Goal: Book appointment/travel/reservation

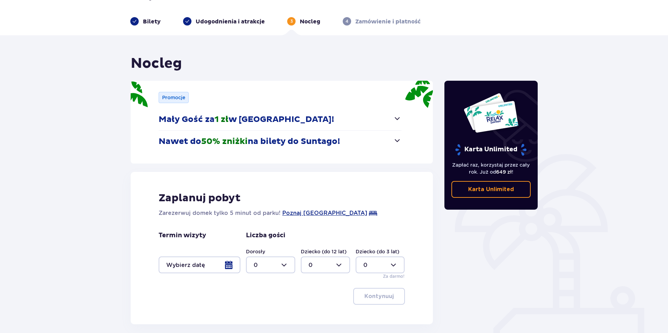
scroll to position [13, 0]
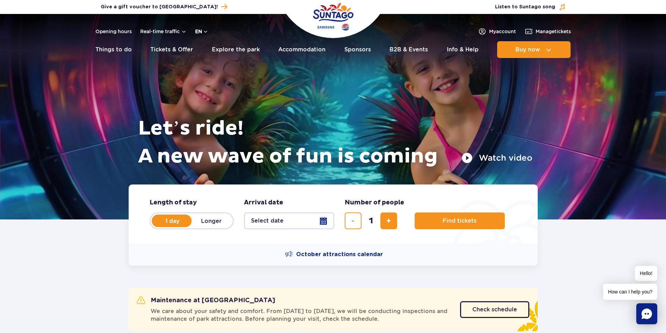
click at [199, 33] on button "en" at bounding box center [201, 31] width 13 height 7
click at [198, 47] on button "PL" at bounding box center [205, 48] width 19 height 7
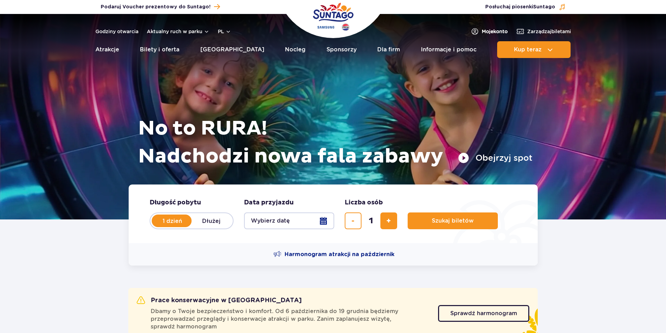
click at [485, 29] on span "Moje konto" at bounding box center [495, 31] width 26 height 7
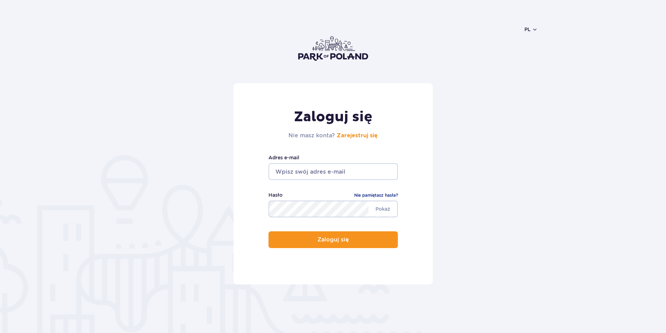
click at [317, 175] on input "email" at bounding box center [332, 171] width 129 height 17
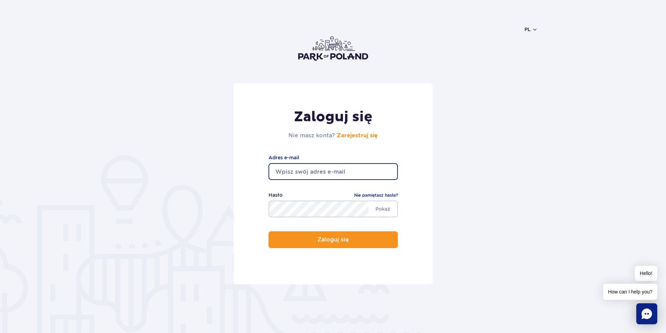
type input "fedorowic.ana@gmail.com"
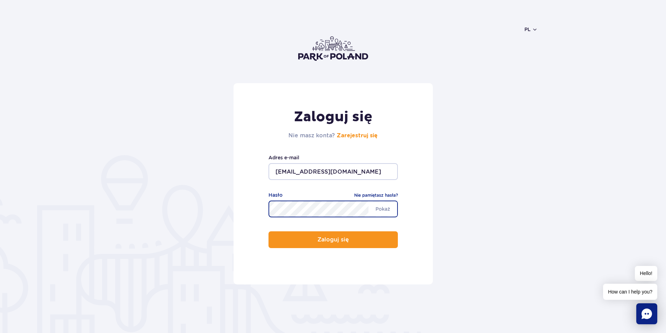
click at [268, 231] on button "Zaloguj się" at bounding box center [332, 239] width 129 height 17
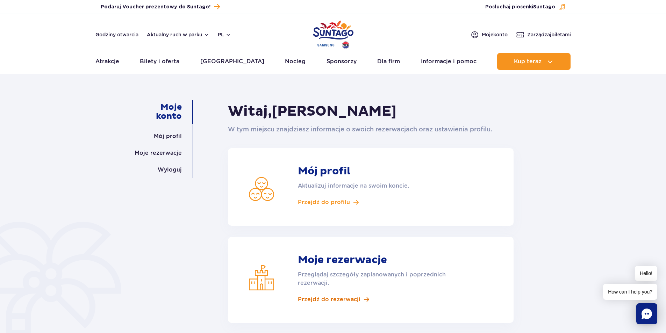
click at [323, 300] on span "Przejdź do rezerwacji" at bounding box center [329, 300] width 63 height 8
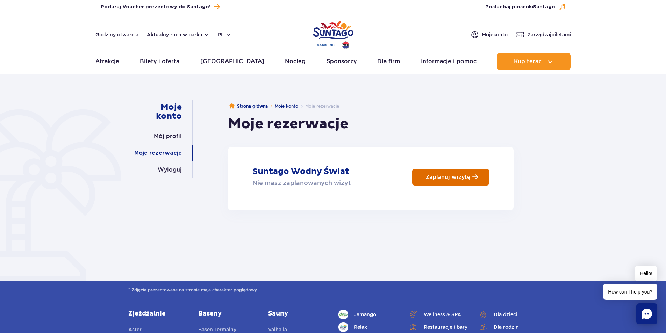
click at [443, 173] on link "Zaplanuj wizytę" at bounding box center [450, 177] width 77 height 17
click at [278, 105] on link "Moje konto" at bounding box center [286, 105] width 23 height 5
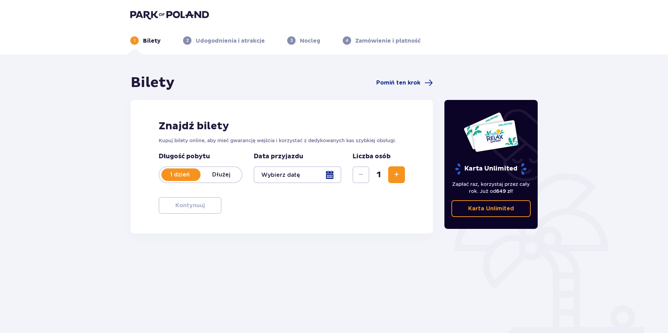
click at [233, 42] on p "Udogodnienia i atrakcje" at bounding box center [230, 41] width 69 height 8
click at [393, 83] on span "Pomiń ten krok" at bounding box center [398, 83] width 44 height 8
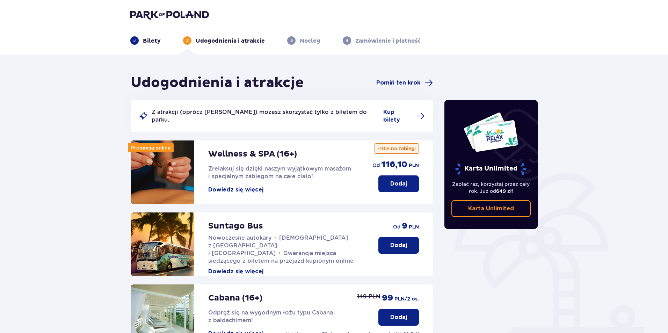
click at [393, 83] on span "Pomiń ten krok" at bounding box center [398, 83] width 44 height 8
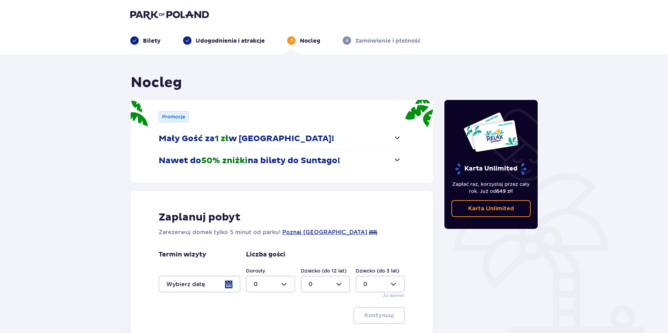
click at [393, 83] on div "Nocleg" at bounding box center [282, 82] width 302 height 17
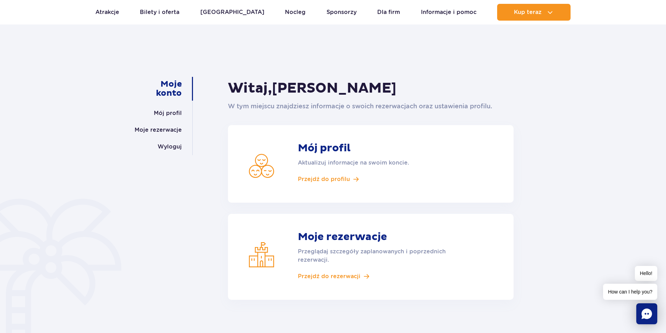
scroll to position [35, 0]
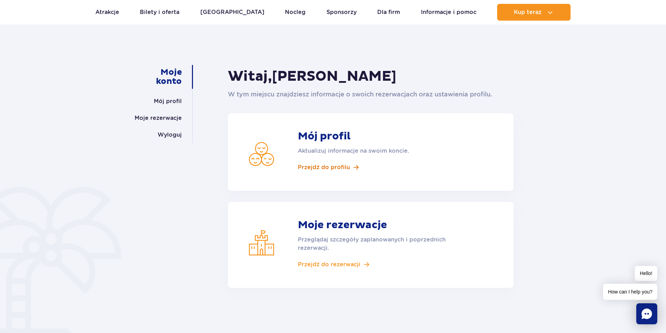
click at [323, 168] on span "Przejdź do profilu" at bounding box center [324, 168] width 52 height 8
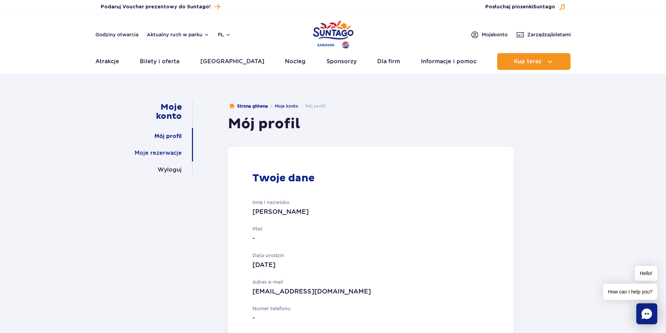
click at [168, 151] on link "Moje rezerwacje" at bounding box center [158, 153] width 47 height 17
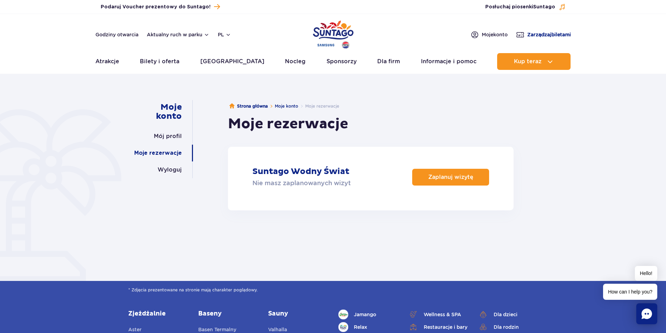
click at [554, 34] on span "Zarządzaj biletami" at bounding box center [549, 34] width 44 height 7
click at [447, 176] on p "Zaplanuj wizytę" at bounding box center [447, 177] width 45 height 7
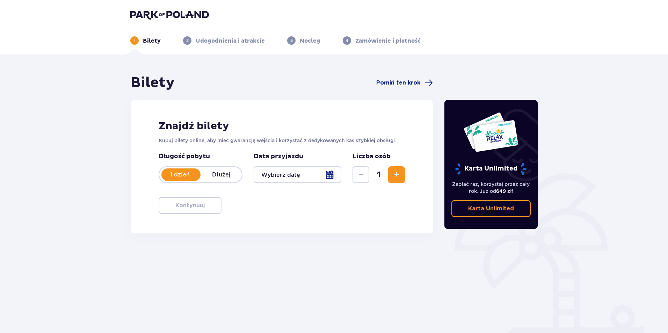
click at [228, 172] on p "Dłużej" at bounding box center [221, 175] width 41 height 8
click at [301, 173] on div at bounding box center [298, 174] width 88 height 17
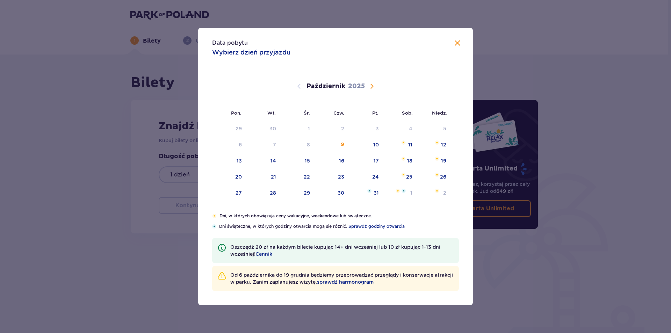
click at [373, 84] on span "Następny miesiąc" at bounding box center [372, 86] width 8 height 8
click at [370, 84] on span "Następny miesiąc" at bounding box center [372, 86] width 8 height 8
click at [372, 85] on span "Następny miesiąc" at bounding box center [372, 86] width 8 height 8
click at [298, 85] on span "Poprzedni miesiąc" at bounding box center [299, 86] width 8 height 8
click at [376, 175] on div "26" at bounding box center [375, 176] width 6 height 7
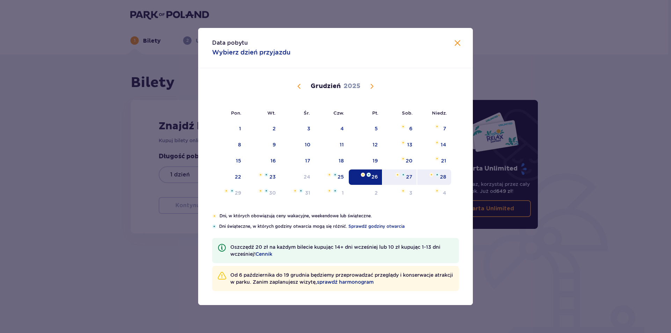
click at [438, 175] on img at bounding box center [437, 175] width 4 height 4
type input "[DATE] - [DATE]"
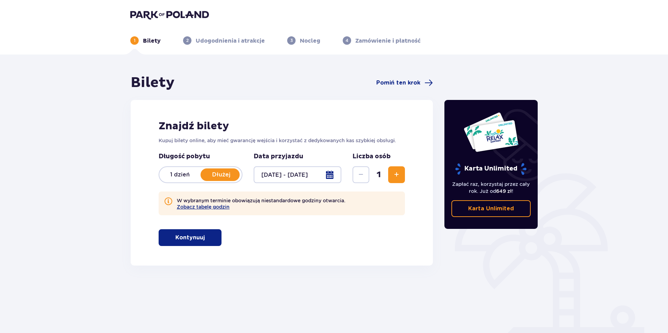
click at [398, 171] on span "Zwiększ" at bounding box center [397, 175] width 8 height 8
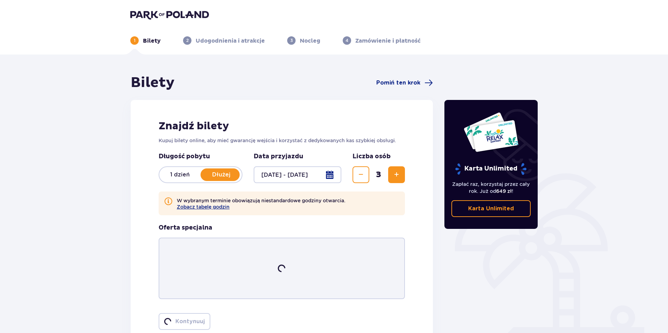
click at [398, 171] on span "Zwiększ" at bounding box center [397, 175] width 8 height 8
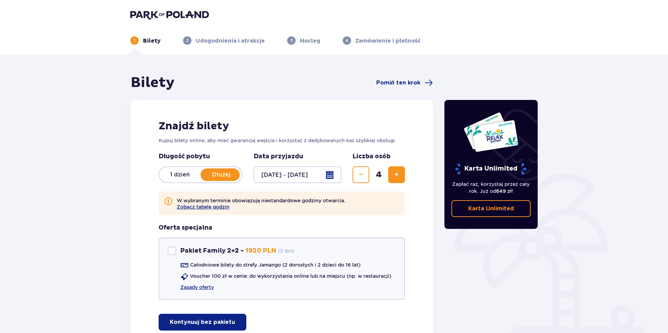
click at [398, 171] on span "Zwiększ" at bounding box center [397, 175] width 8 height 8
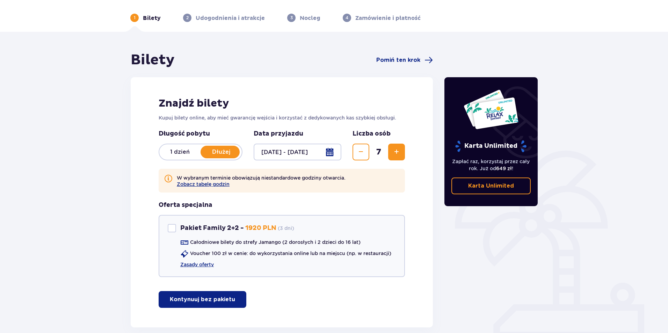
scroll to position [35, 0]
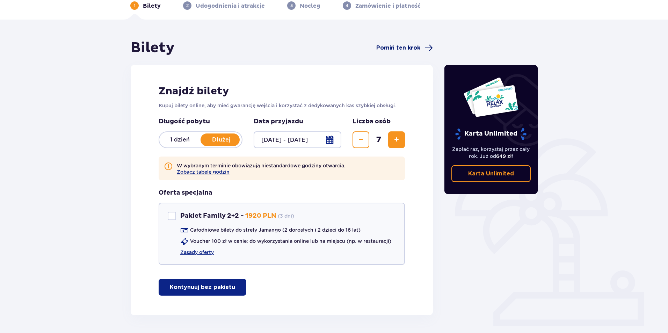
click at [404, 49] on span "Pomiń ten krok" at bounding box center [398, 48] width 44 height 8
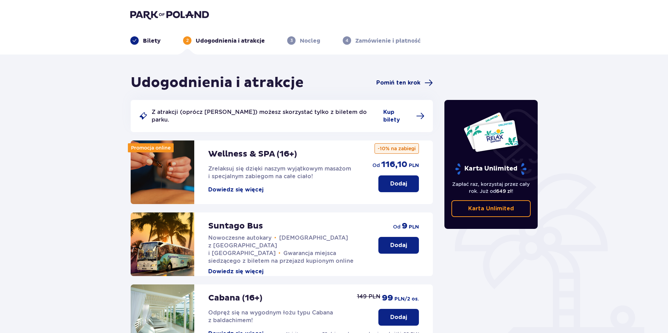
click at [396, 83] on span "Pomiń ten krok" at bounding box center [398, 83] width 44 height 8
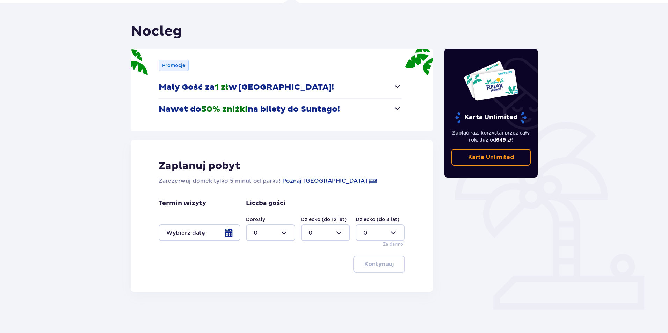
scroll to position [52, 0]
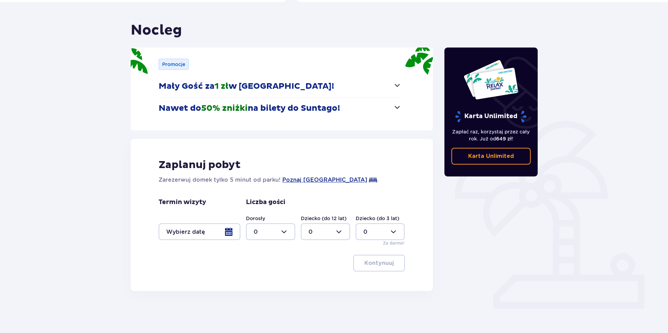
click at [210, 234] on div at bounding box center [200, 231] width 82 height 17
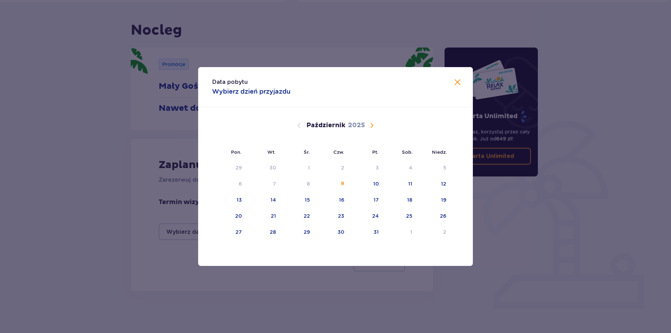
click at [373, 124] on span "Następny miesiąc" at bounding box center [372, 125] width 8 height 8
drag, startPoint x: 374, startPoint y: 216, endPoint x: 386, endPoint y: 217, distance: 11.6
click at [387, 219] on tr "22 23 24 25 26 27 28" at bounding box center [331, 216] width 239 height 15
click at [380, 217] on tr "22 23 24 25 26 27 28" at bounding box center [331, 216] width 239 height 15
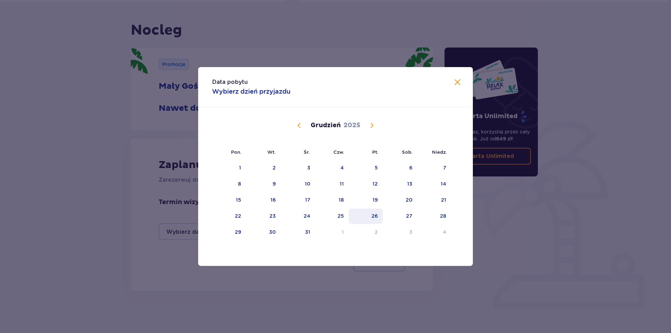
click at [380, 217] on div "26" at bounding box center [366, 216] width 34 height 15
click at [443, 216] on div "28" at bounding box center [443, 216] width 6 height 7
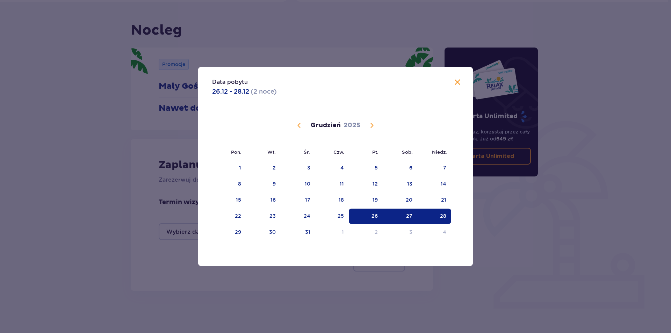
type input "[DATE] - [DATE]"
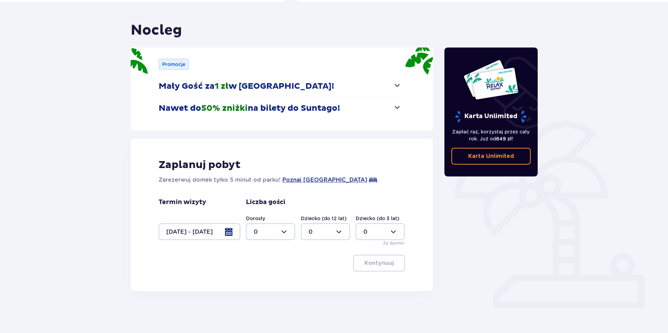
click at [280, 231] on div at bounding box center [270, 231] width 49 height 17
click at [264, 300] on div "6" at bounding box center [271, 299] width 34 height 8
type input "6"
click at [321, 228] on div at bounding box center [325, 231] width 49 height 17
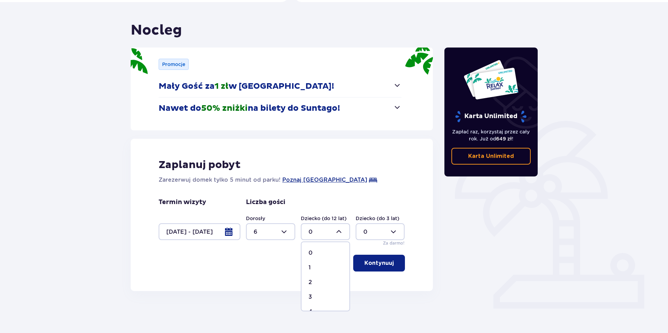
click at [312, 269] on div "1" at bounding box center [326, 268] width 34 height 8
type input "1"
click at [376, 264] on p "Kontynuuj" at bounding box center [379, 263] width 29 height 8
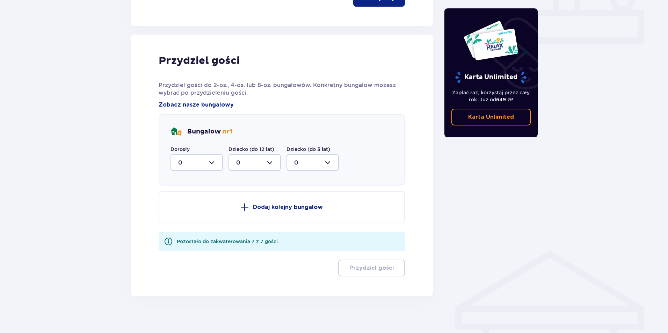
scroll to position [322, 0]
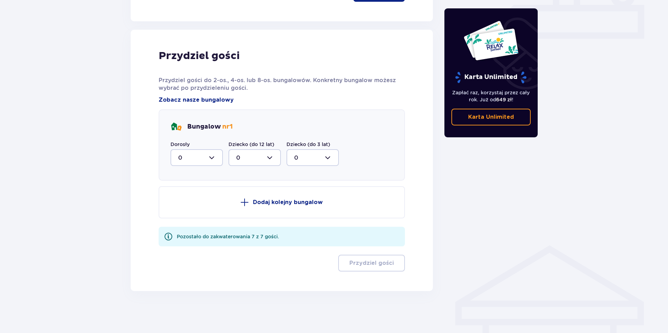
click at [213, 159] on div at bounding box center [197, 157] width 52 height 17
click at [180, 222] on p "3" at bounding box center [179, 223] width 3 height 8
type input "3"
click at [257, 157] on div at bounding box center [255, 157] width 52 height 17
click at [383, 162] on div "Bungalow nr 1 Dorosły 3 Dziecko (do 12 lat) 0 0 1 Dziecko (do 3 lat) 0" at bounding box center [282, 144] width 246 height 71
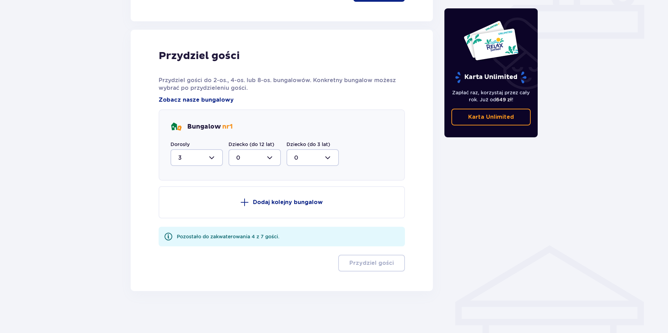
click at [290, 201] on p "Dodaj kolejny bungalow" at bounding box center [288, 203] width 70 height 8
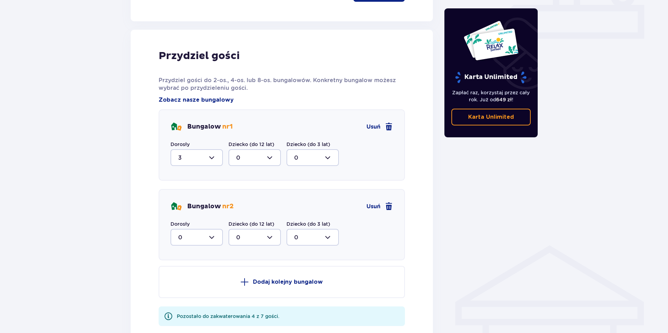
click at [208, 235] on div at bounding box center [197, 237] width 52 height 17
drag, startPoint x: 192, startPoint y: 301, endPoint x: 202, endPoint y: 290, distance: 15.3
click at [192, 300] on div "3" at bounding box center [196, 303] width 37 height 8
type input "3"
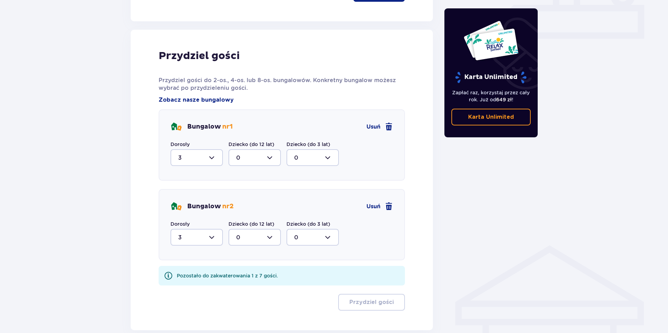
click at [258, 233] on div at bounding box center [255, 237] width 52 height 17
click at [245, 272] on div "1" at bounding box center [254, 273] width 37 height 8
type input "1"
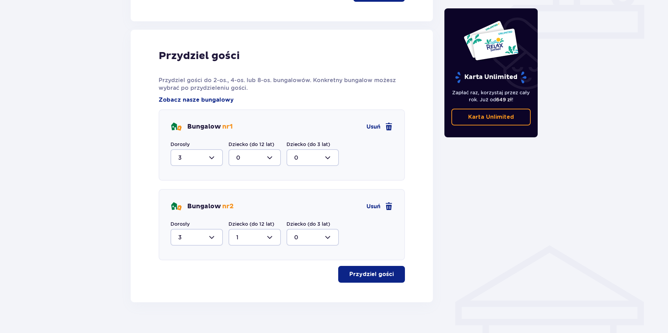
click at [373, 275] on p "Przydziel gości" at bounding box center [372, 275] width 44 height 8
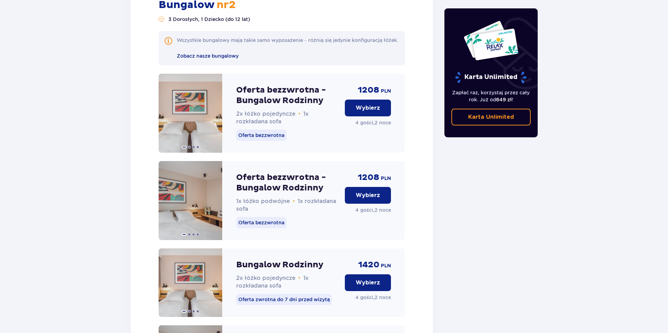
scroll to position [1394, 0]
